Goal: Information Seeking & Learning: Learn about a topic

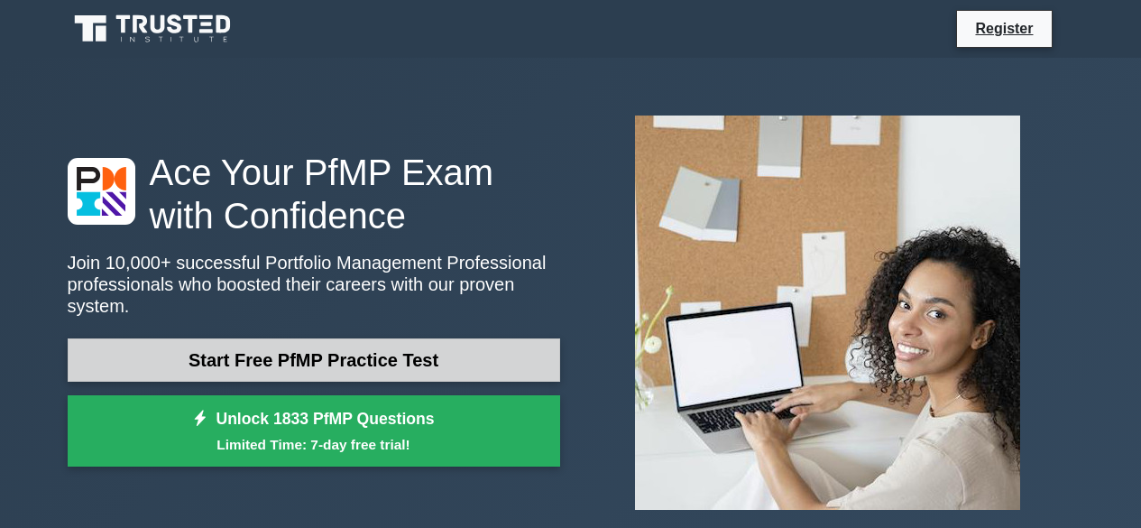
click at [259, 348] on link "Start Free PfMP Practice Test" at bounding box center [314, 359] width 492 height 43
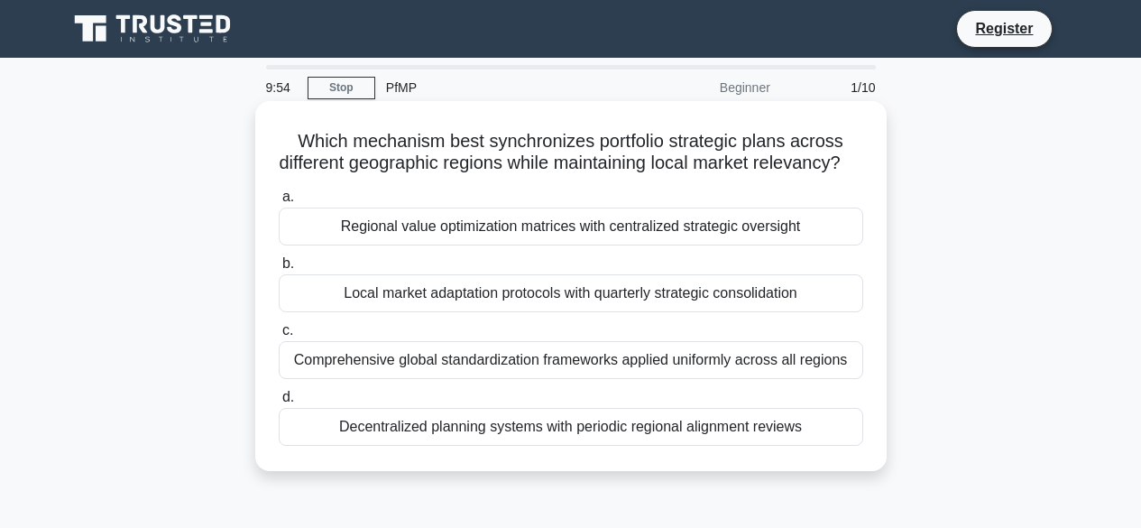
click at [354, 245] on div "Regional value optimization matrices with centralized strategic oversight" at bounding box center [571, 226] width 584 height 38
click at [279, 203] on input "a. Regional value optimization matrices with centralized strategic oversight" at bounding box center [279, 197] width 0 height 12
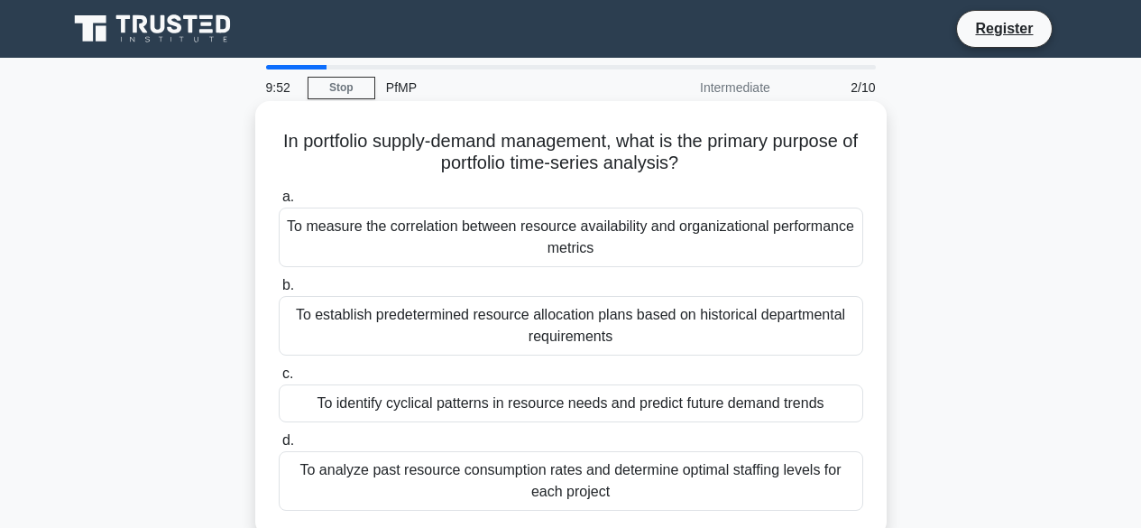
click at [317, 238] on div "To measure the correlation between resource availability and organizational per…" at bounding box center [571, 237] width 584 height 60
click at [279, 203] on input "a. To measure the correlation between resource availability and organizational …" at bounding box center [279, 197] width 0 height 12
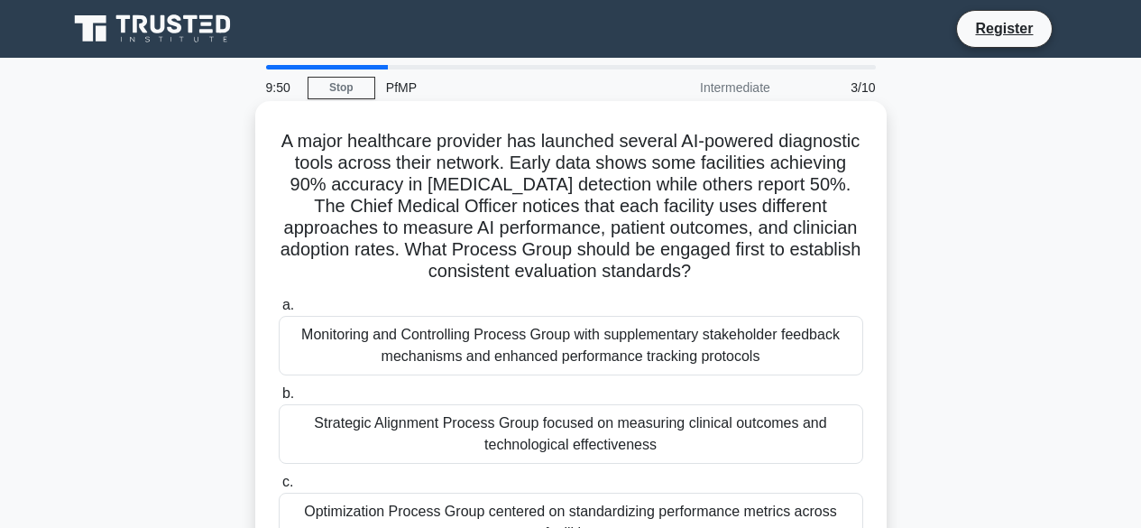
click at [360, 344] on div "Monitoring and Controlling Process Group with supplementary stakeholder feedbac…" at bounding box center [571, 346] width 584 height 60
click at [279, 311] on input "a. Monitoring and Controlling Process Group with supplementary stakeholder feed…" at bounding box center [279, 305] width 0 height 12
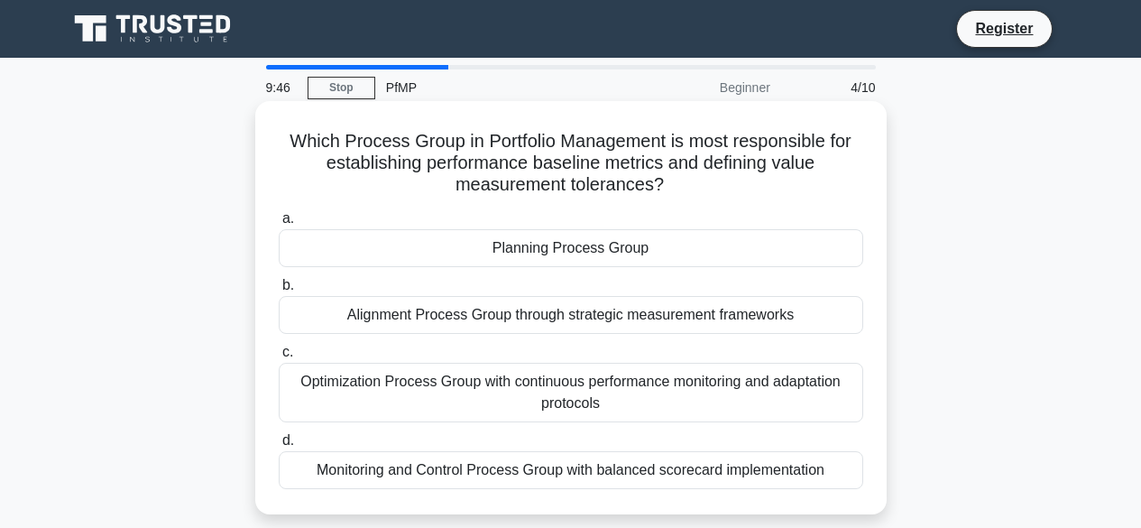
click at [552, 253] on div "Planning Process Group" at bounding box center [571, 248] width 584 height 38
click at [279, 225] on input "a. Planning Process Group" at bounding box center [279, 219] width 0 height 12
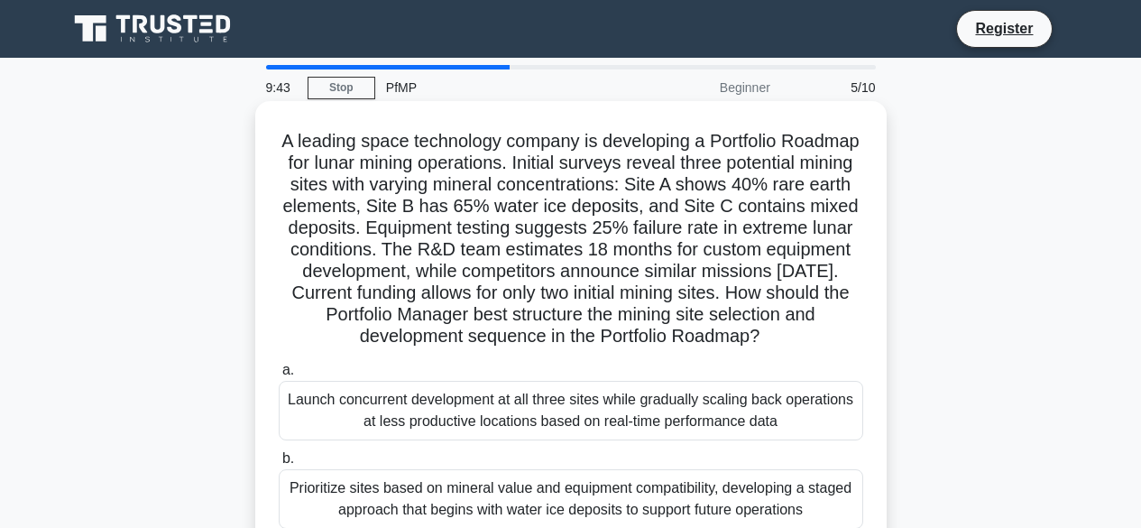
click at [320, 144] on h5 "A leading space technology company is developing a Portfolio Roadmap for lunar …" at bounding box center [571, 239] width 588 height 218
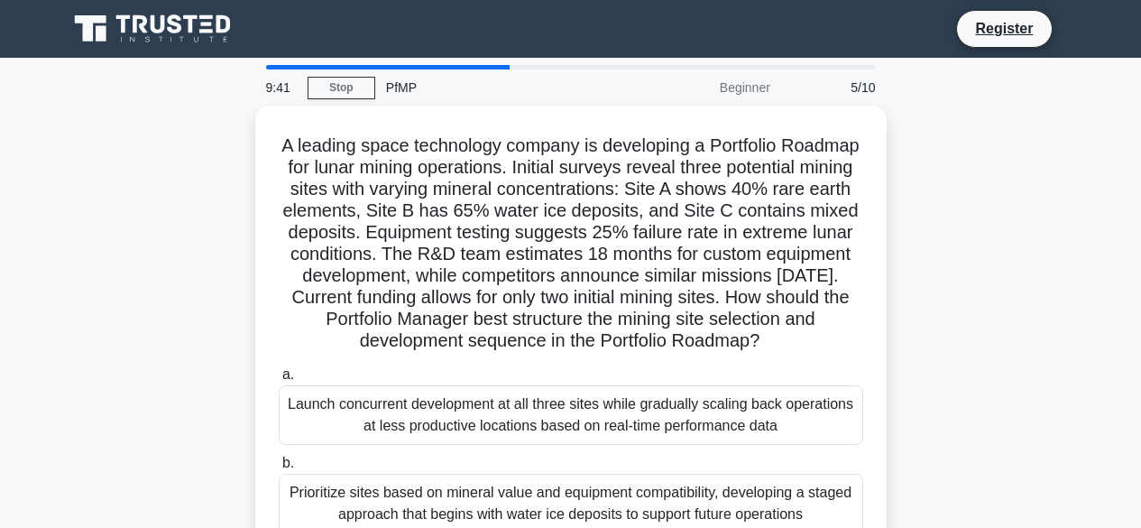
click at [395, 87] on div "PfMP" at bounding box center [499, 87] width 248 height 36
click at [402, 91] on div "PfMP" at bounding box center [499, 87] width 248 height 36
click at [743, 95] on div "Beginner" at bounding box center [702, 87] width 158 height 36
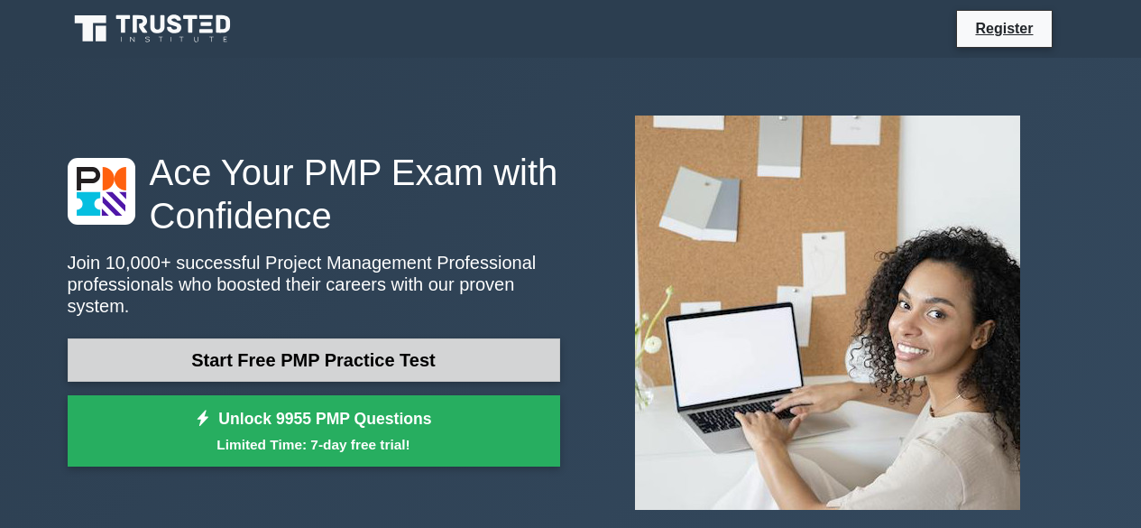
click at [336, 351] on link "Start Free PMP Practice Test" at bounding box center [314, 359] width 492 height 43
